Goal: Task Accomplishment & Management: Manage account settings

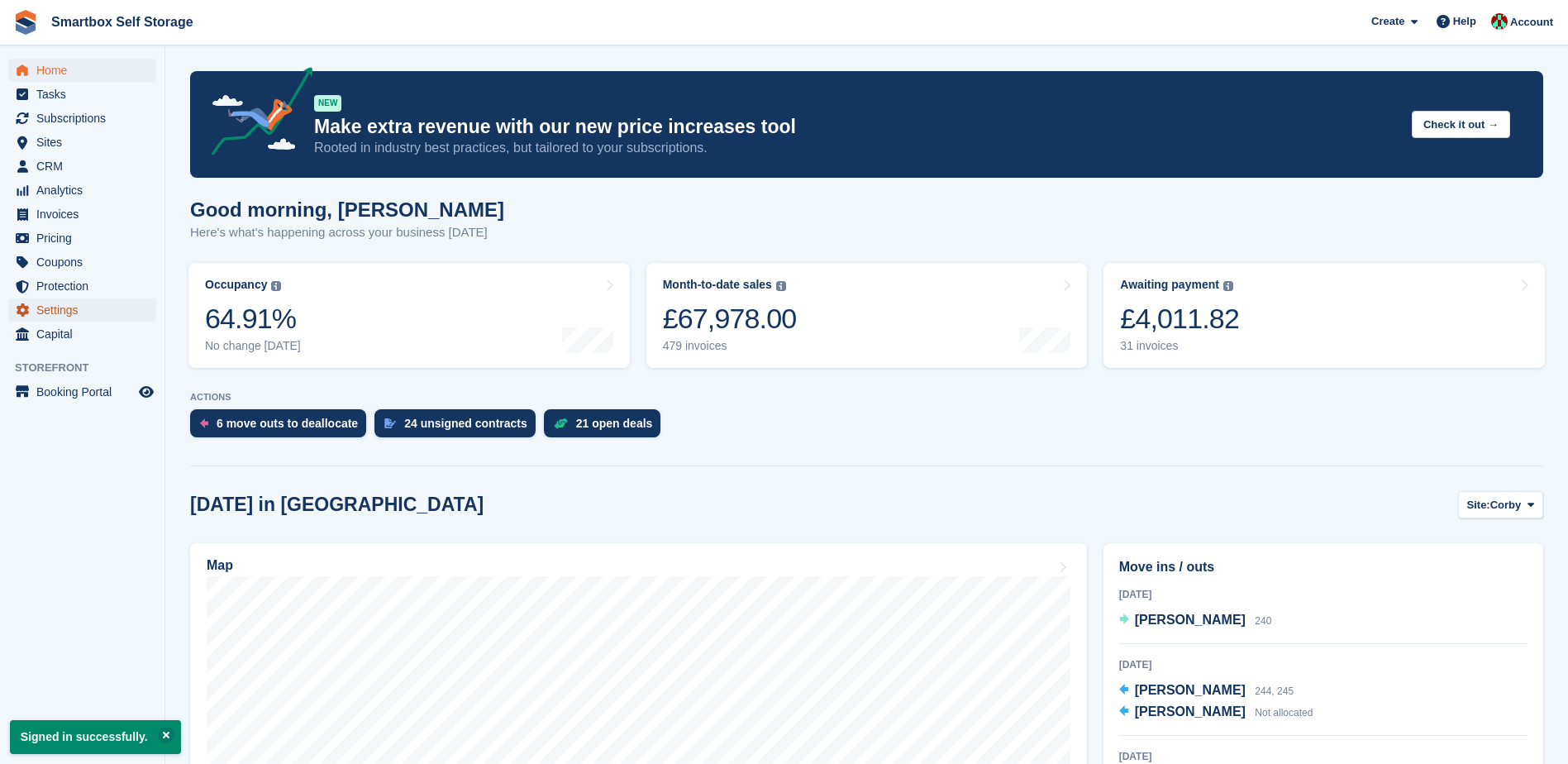
click at [66, 303] on span "Settings" at bounding box center [86, 310] width 100 height 23
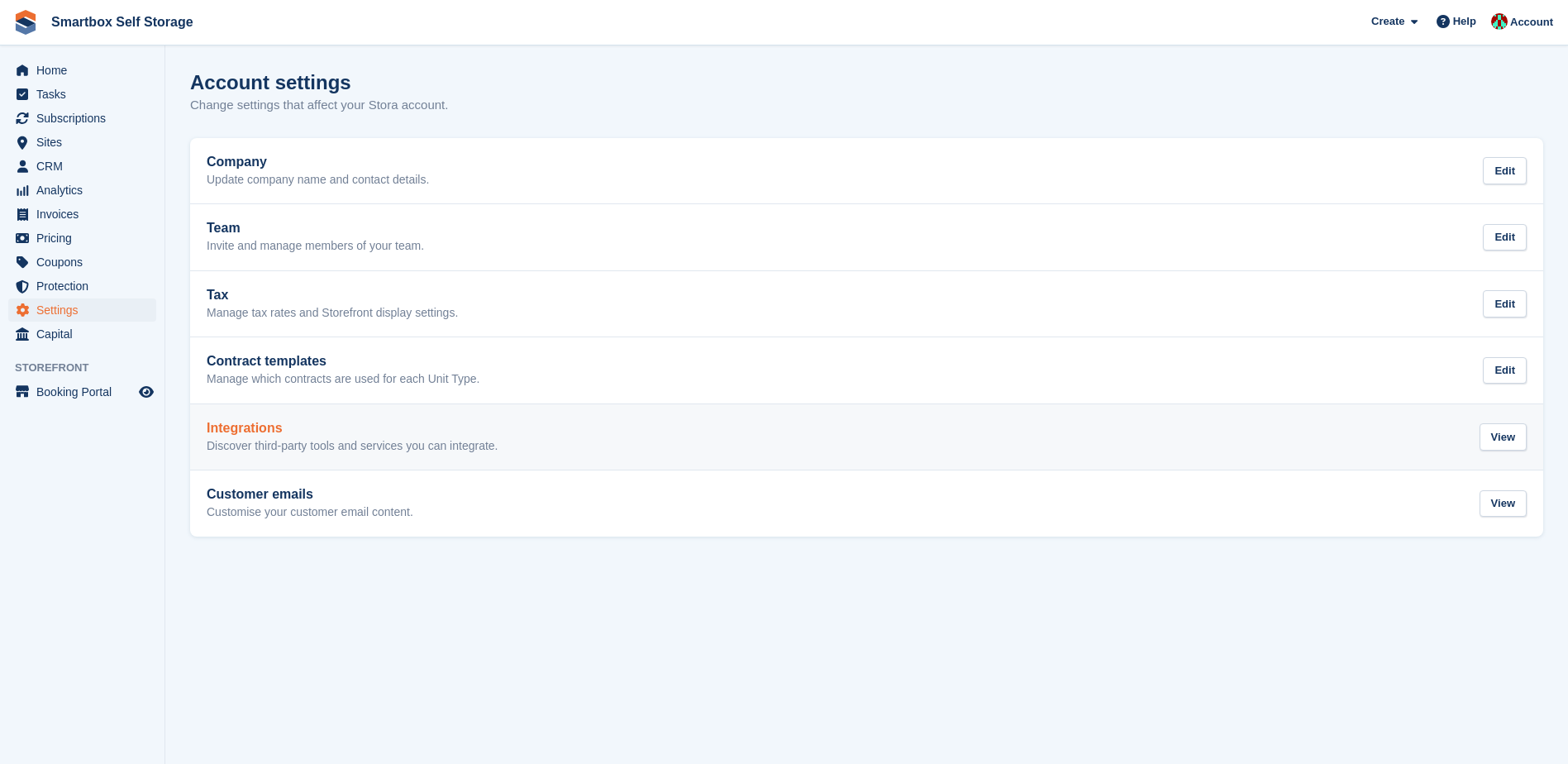
click at [330, 432] on h2 "Integrations" at bounding box center [353, 427] width 292 height 15
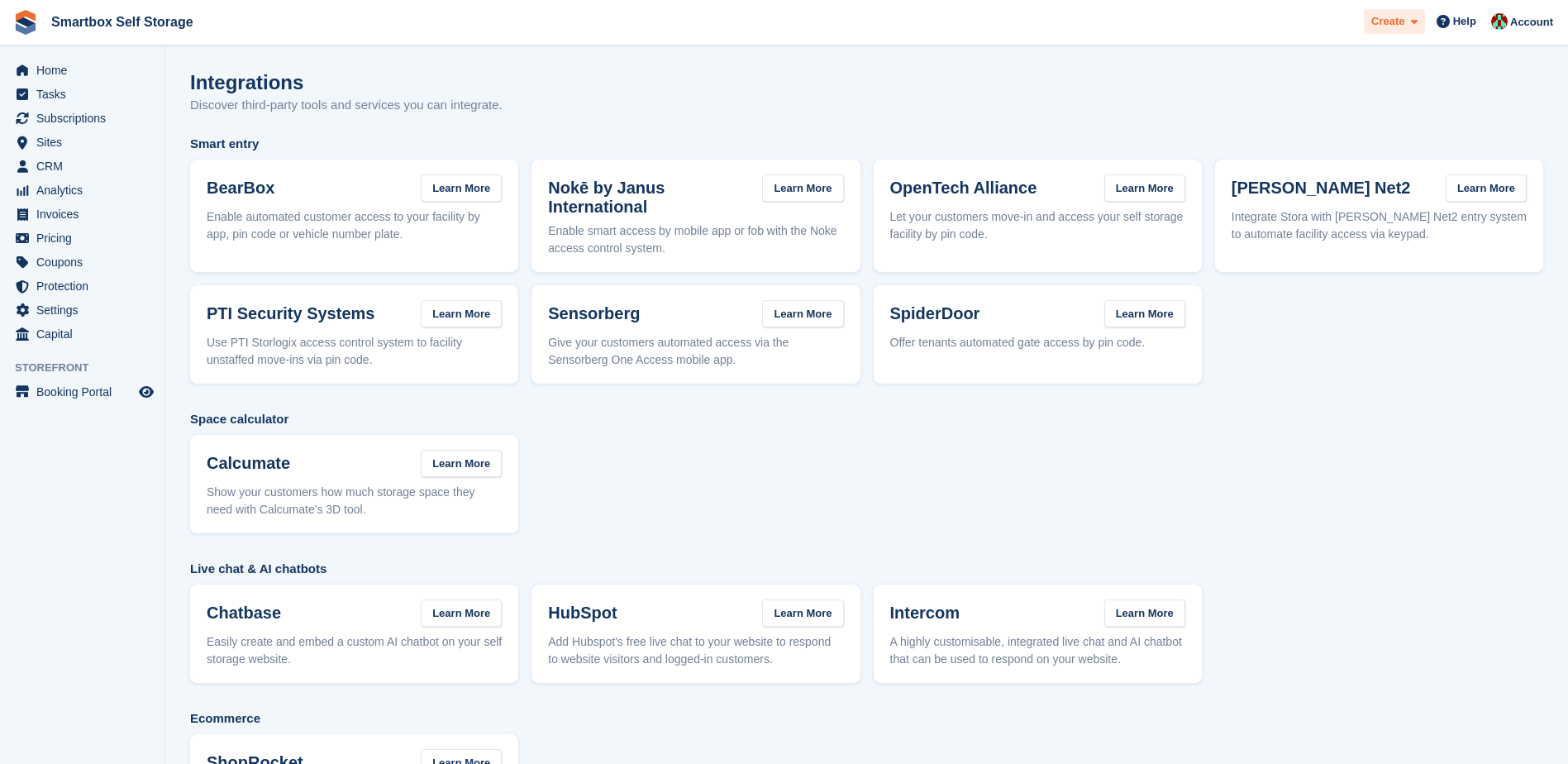
click at [1404, 24] on span "Create" at bounding box center [1387, 21] width 33 height 16
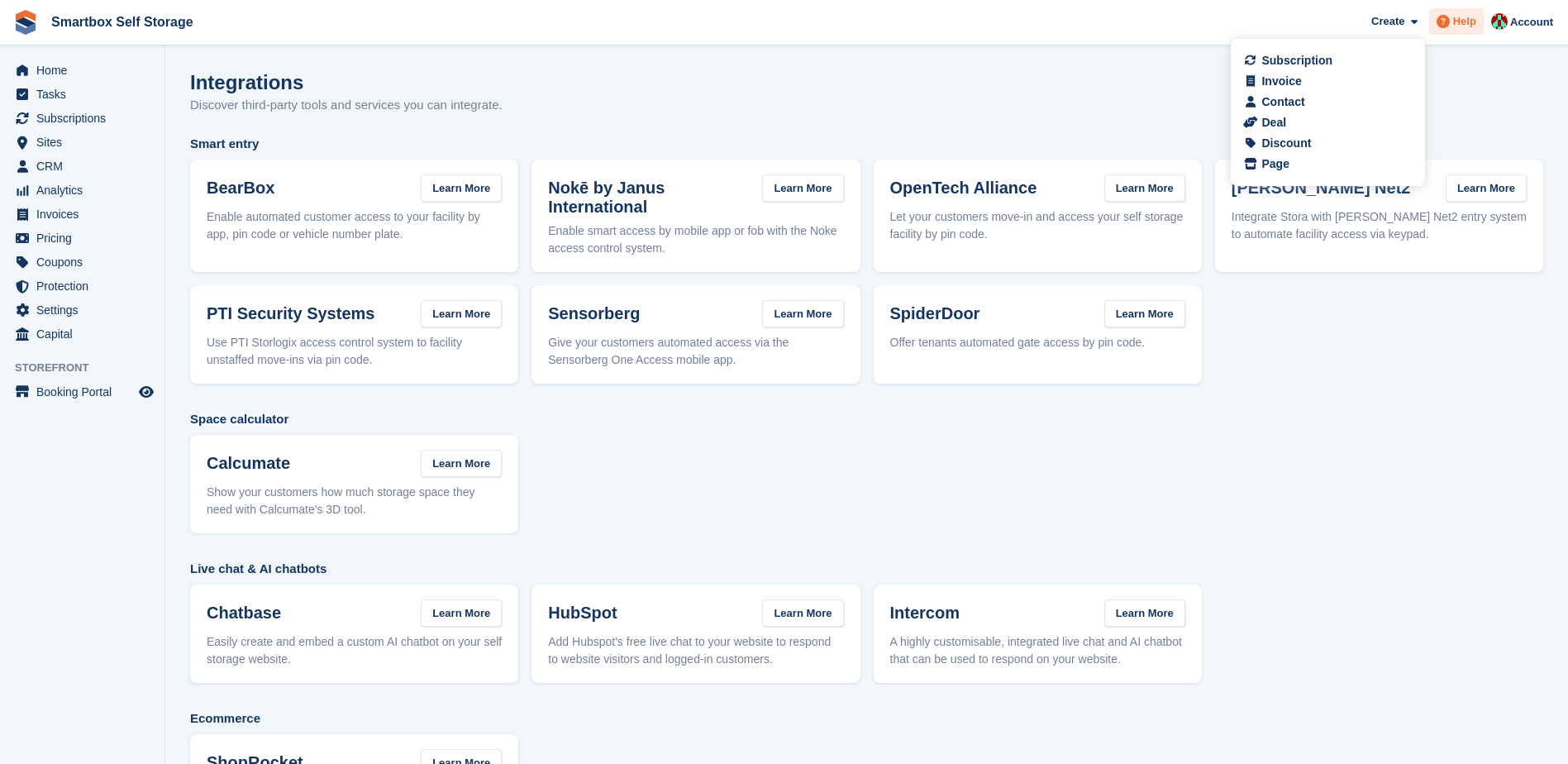
click at [1460, 21] on span "Help" at bounding box center [1464, 21] width 23 height 16
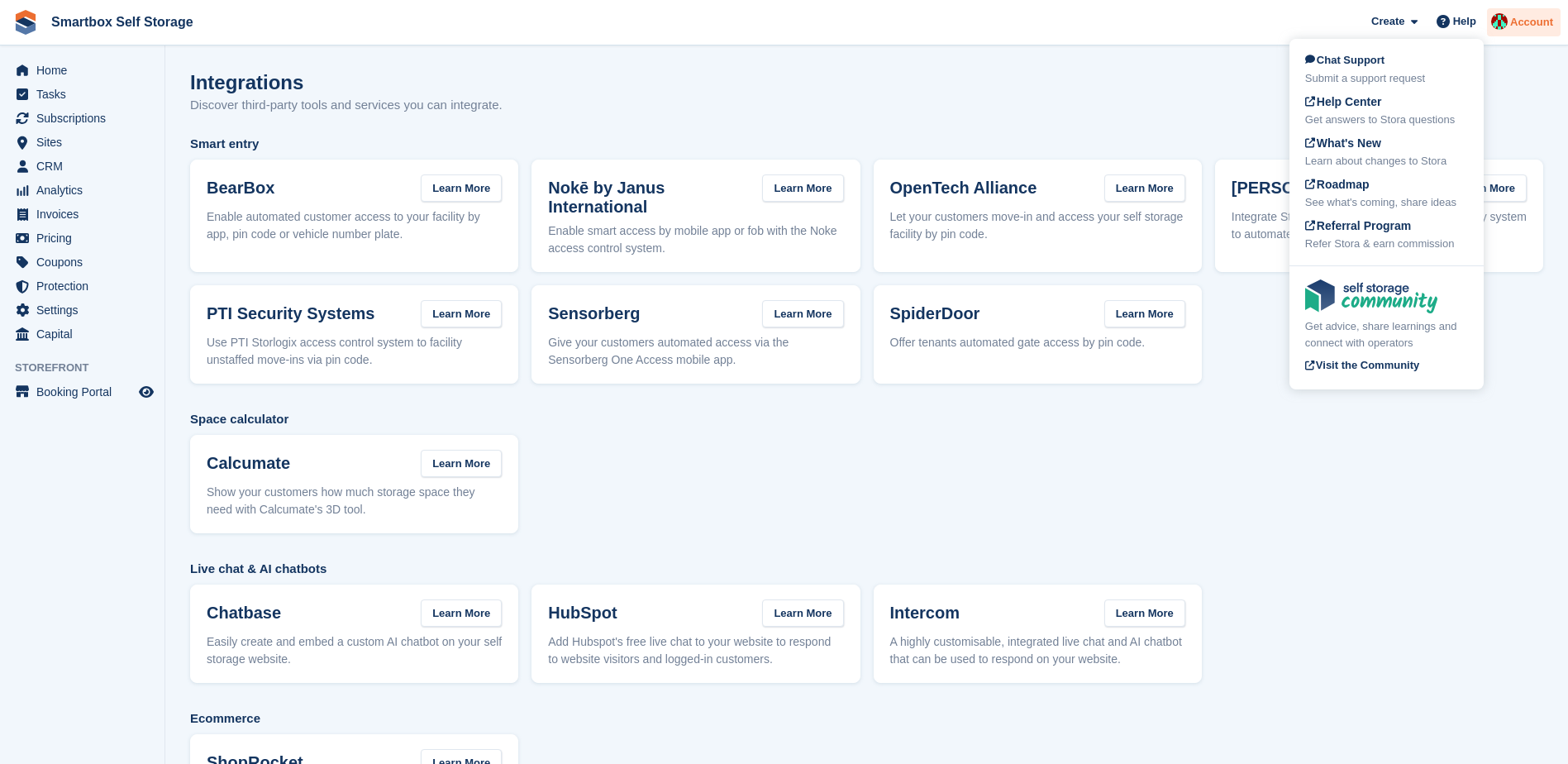
click at [1510, 20] on div "Account" at bounding box center [1523, 23] width 74 height 29
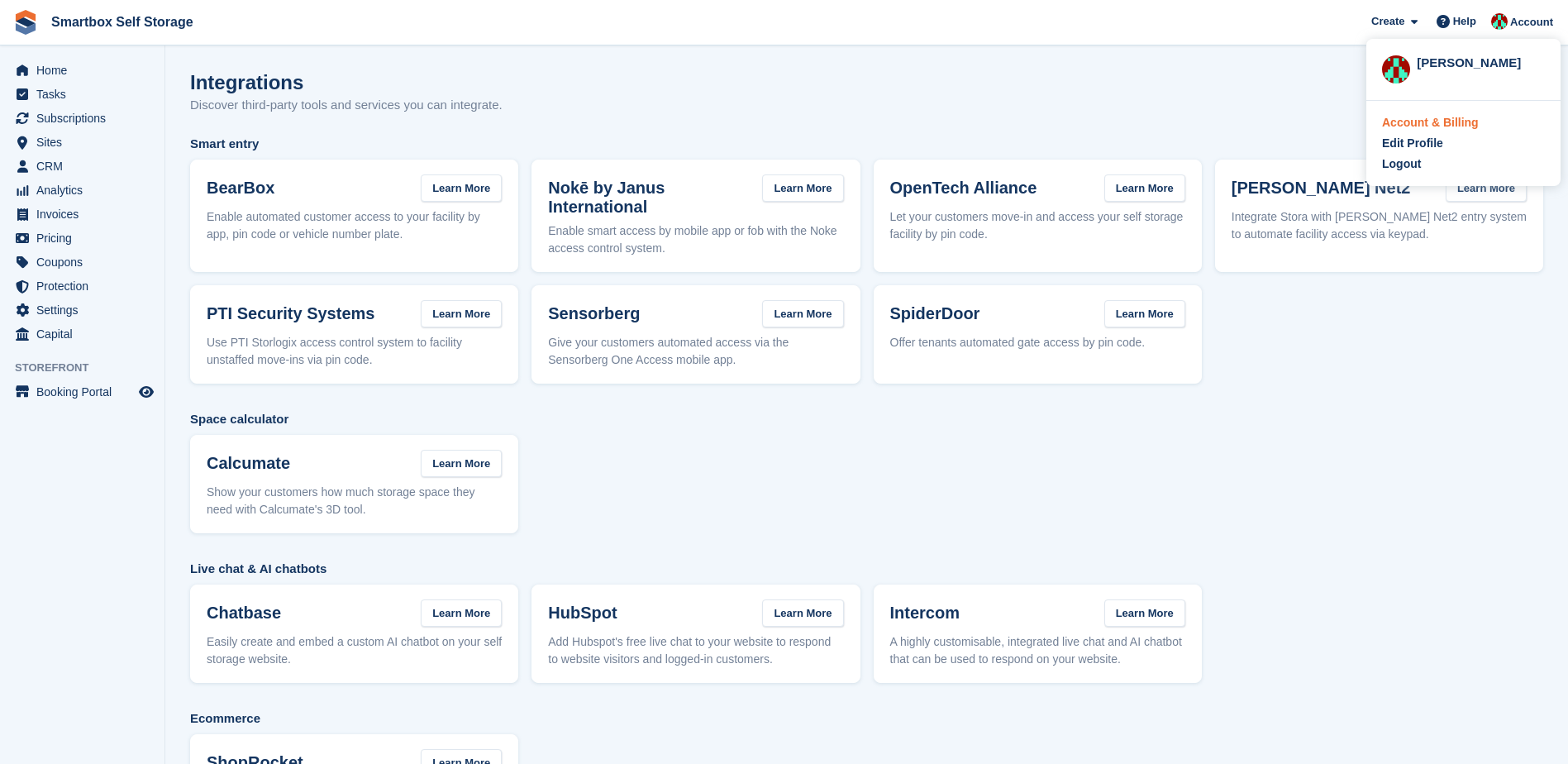
click at [1423, 124] on div "Account & Billing" at bounding box center [1430, 123] width 97 height 17
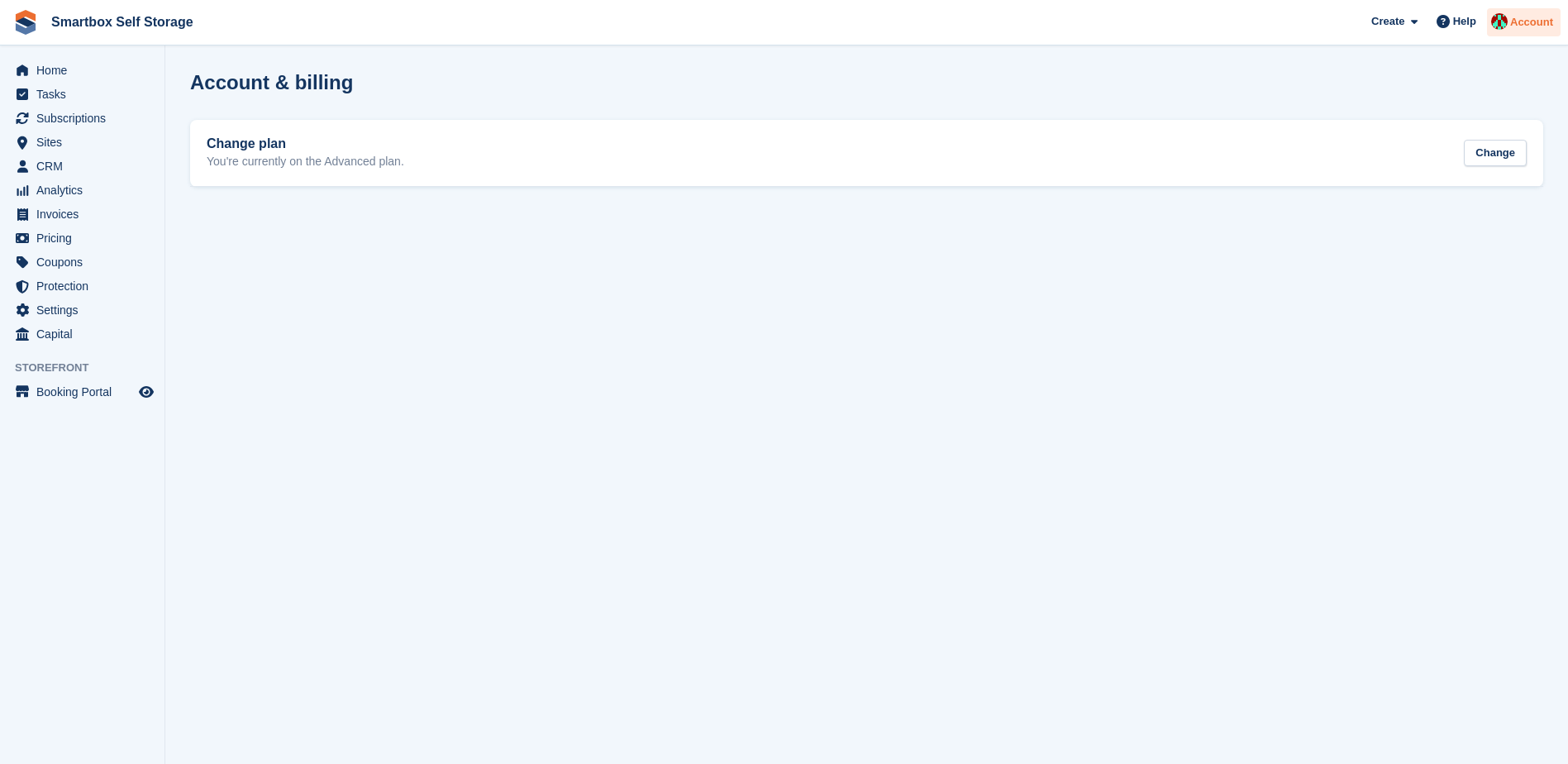
click at [1521, 32] on div "Account" at bounding box center [1523, 23] width 74 height 29
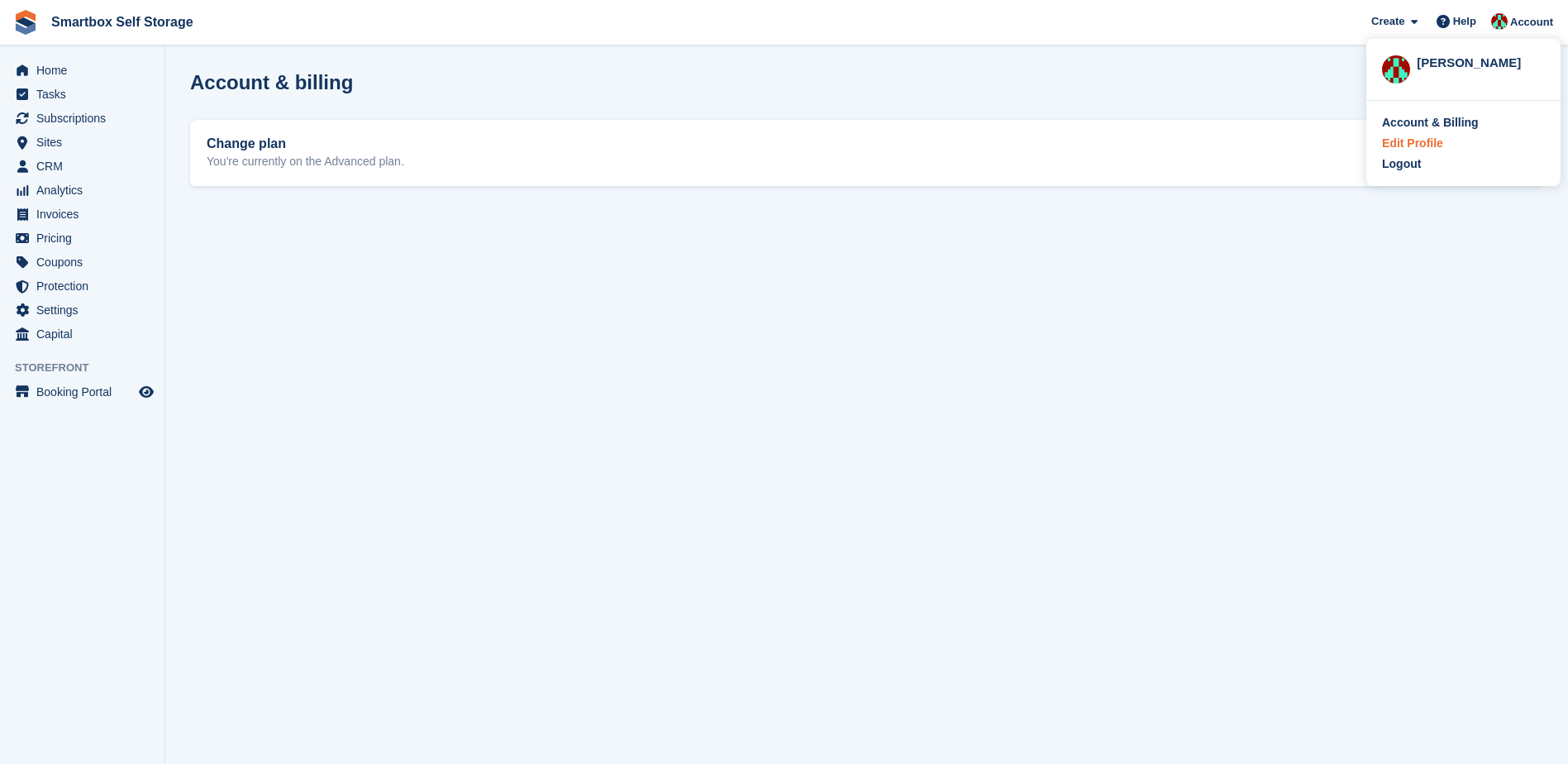
click at [1421, 144] on div "Edit Profile" at bounding box center [1412, 143] width 61 height 17
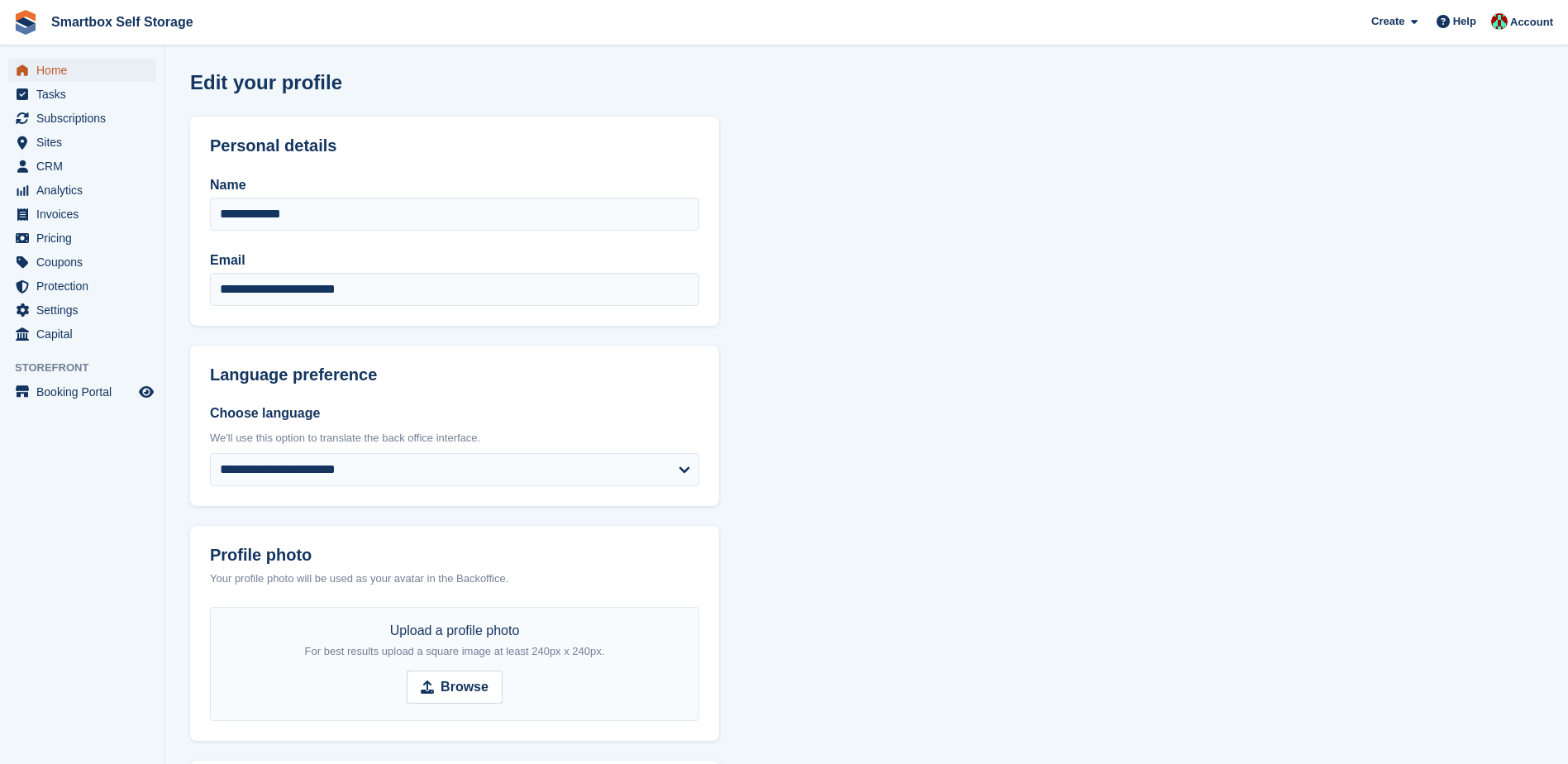
click at [65, 67] on span "Home" at bounding box center [86, 70] width 100 height 23
